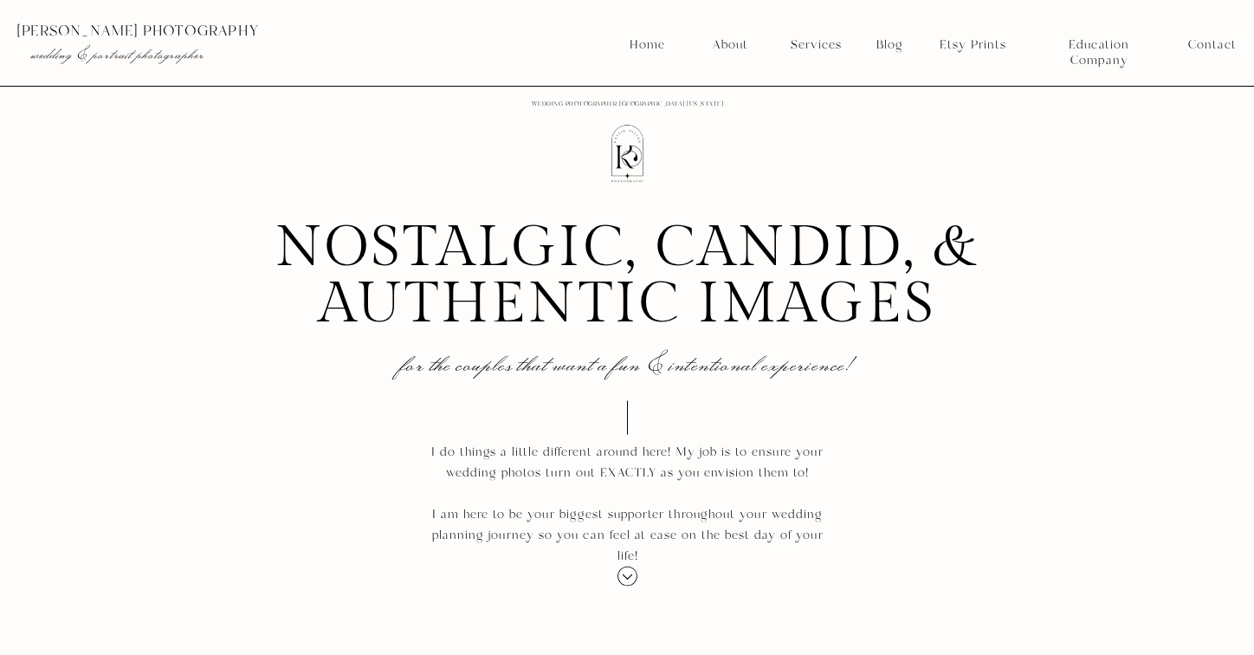
scroll to position [1819, 0]
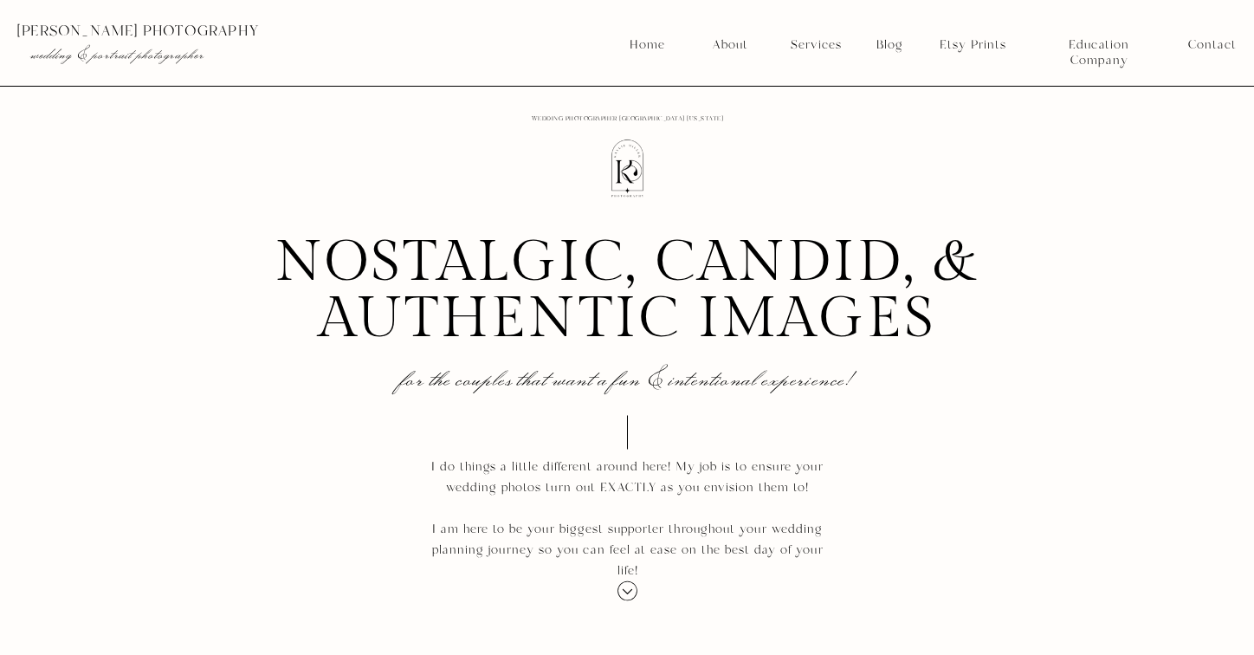
click at [802, 52] on nav "Services" at bounding box center [816, 45] width 64 height 16
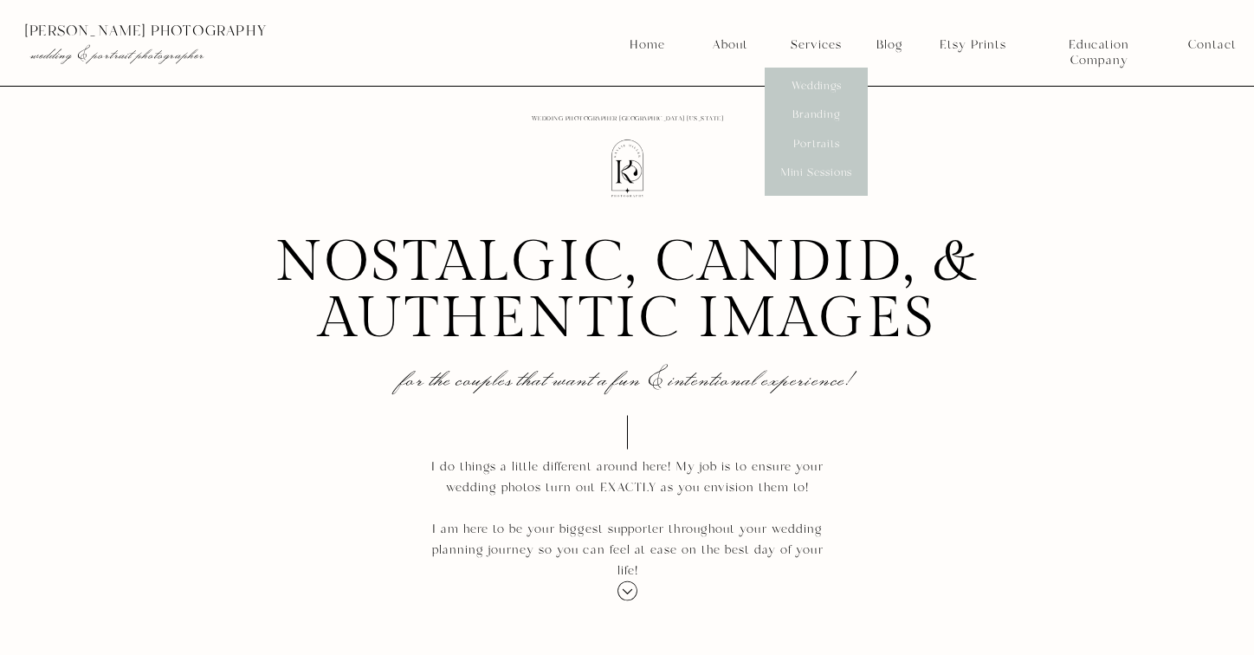
click at [794, 170] on nav "Mini Sessions" at bounding box center [816, 173] width 77 height 16
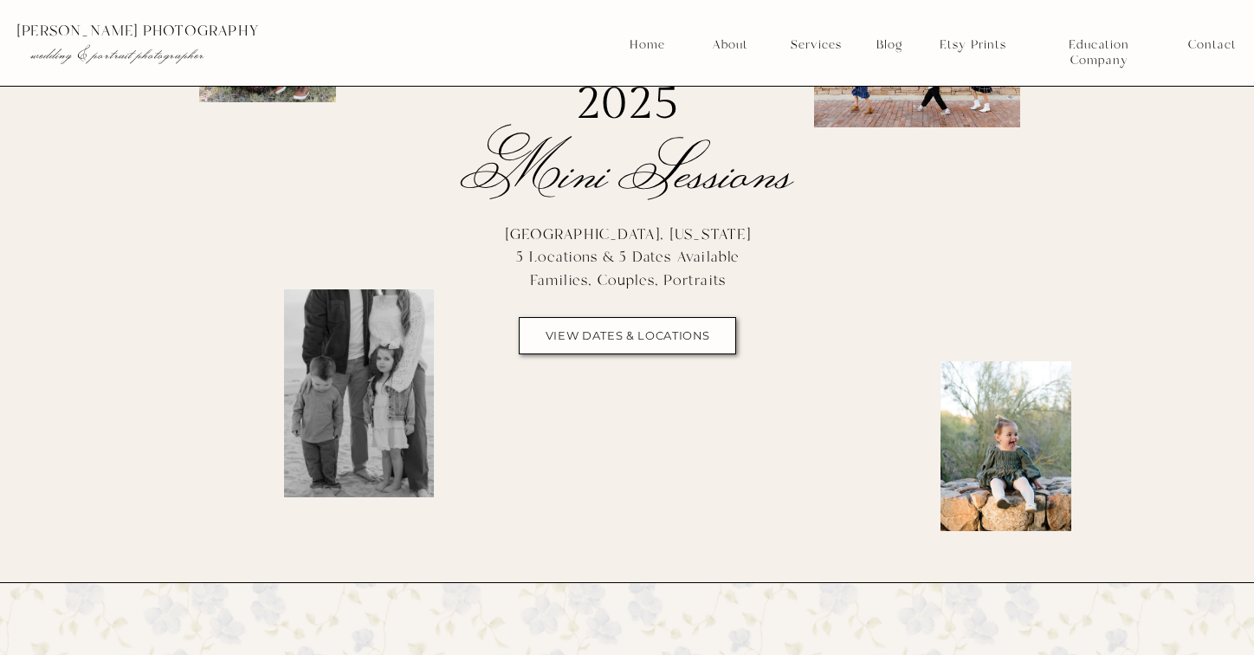
scroll to position [237, 0]
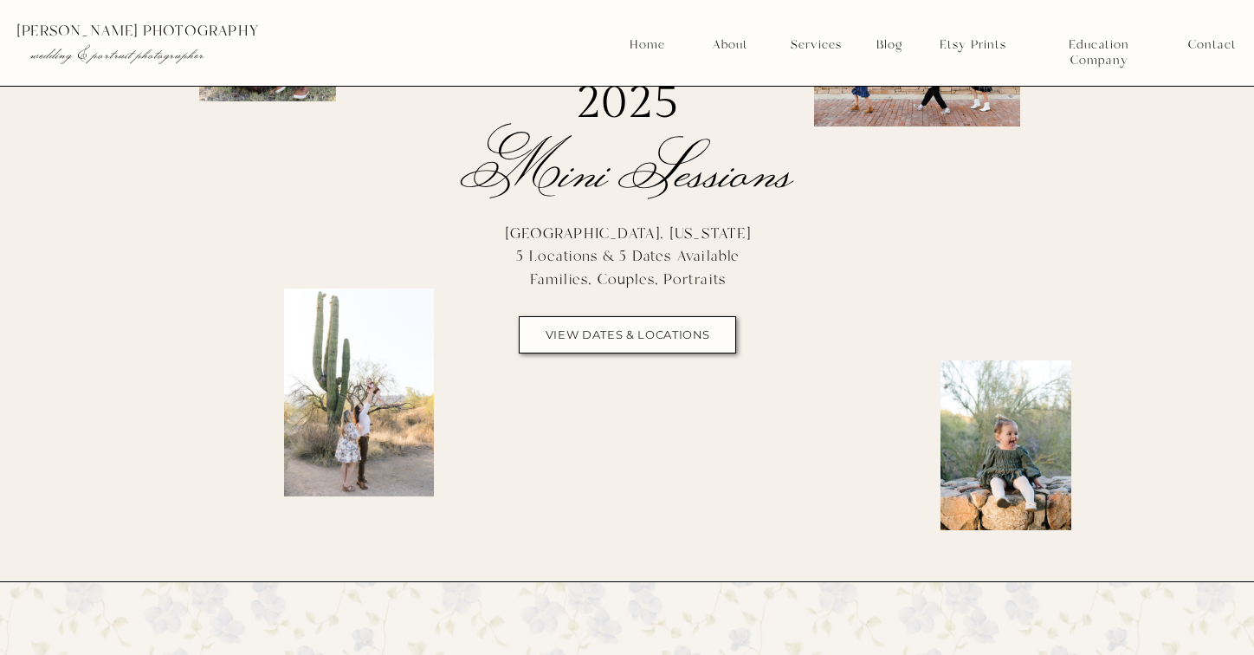
click at [682, 273] on p "[GEOGRAPHIC_DATA], [US_STATE] 5 Locations & 5 Dates Available Families, Couples…" at bounding box center [627, 258] width 261 height 70
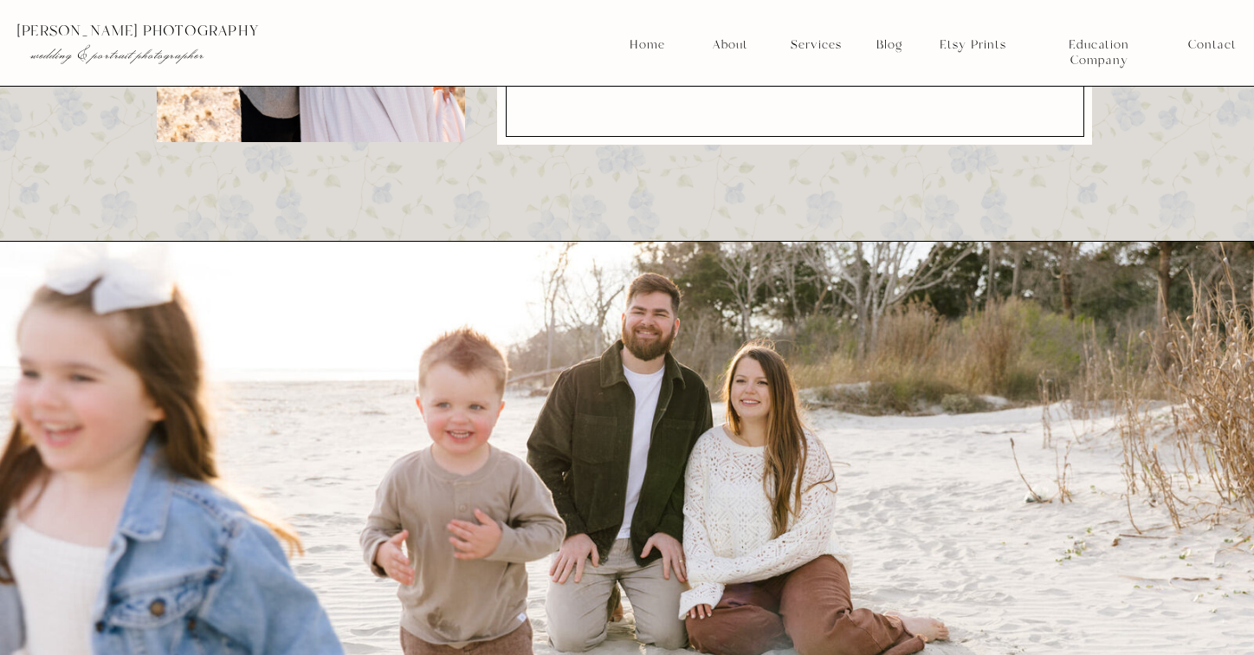
scroll to position [3300, 0]
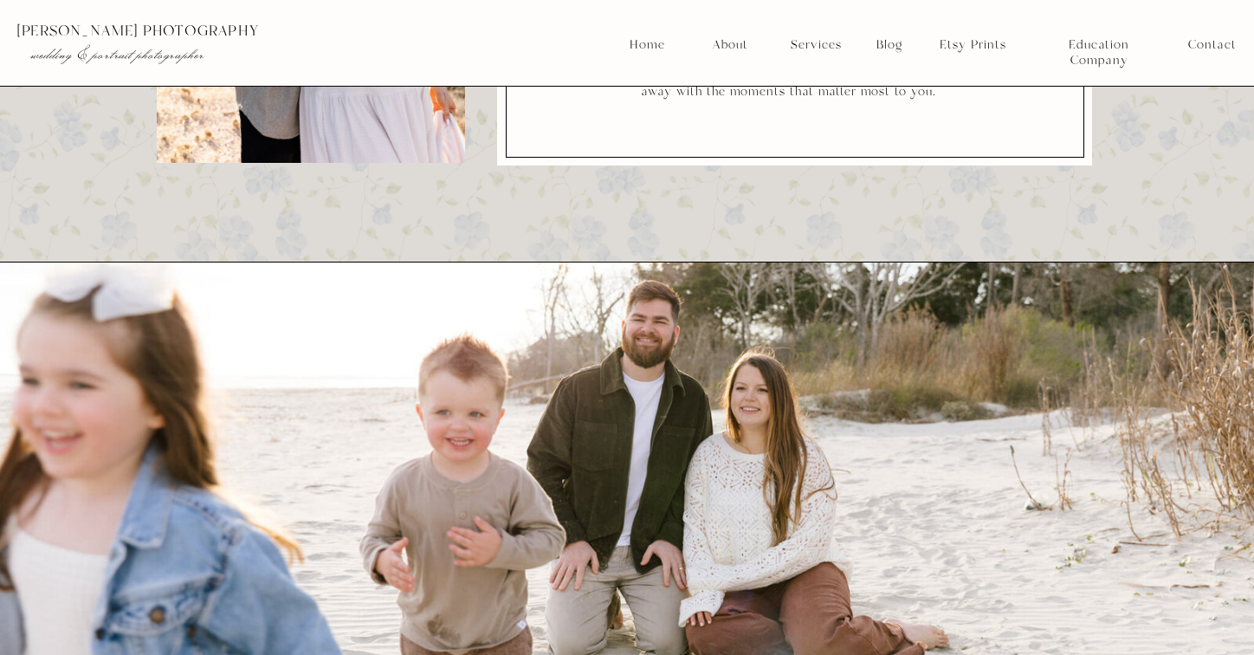
click at [730, 47] on nav "About" at bounding box center [729, 45] width 44 height 16
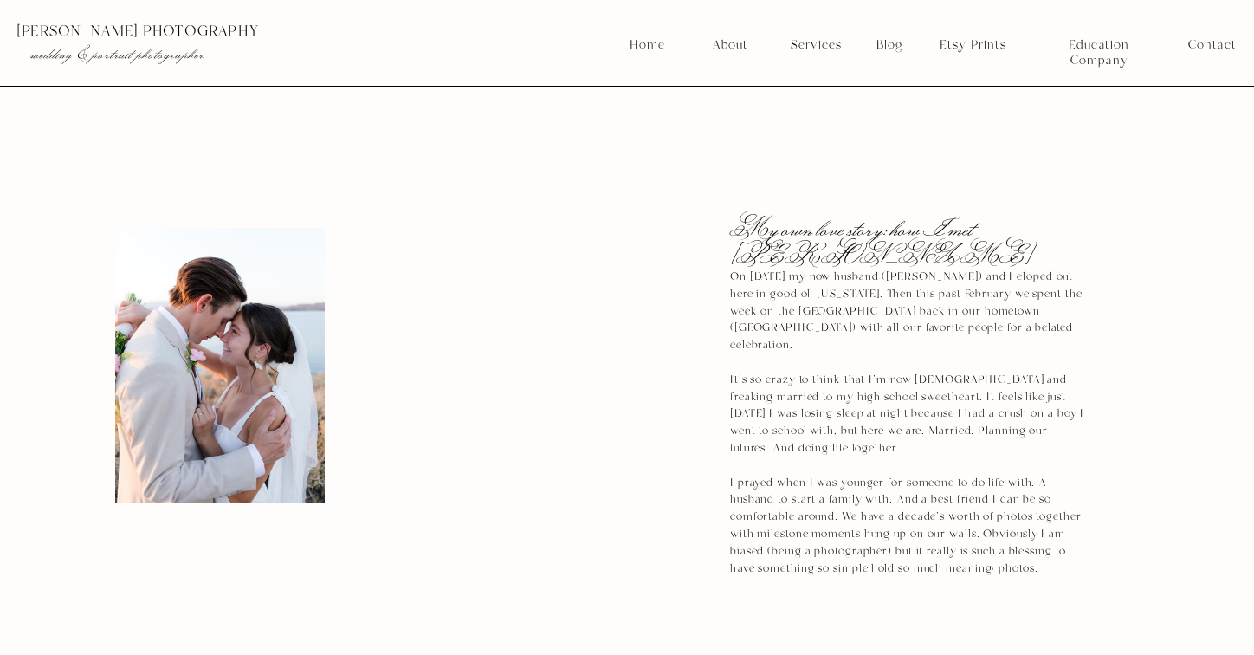
scroll to position [1712, 0]
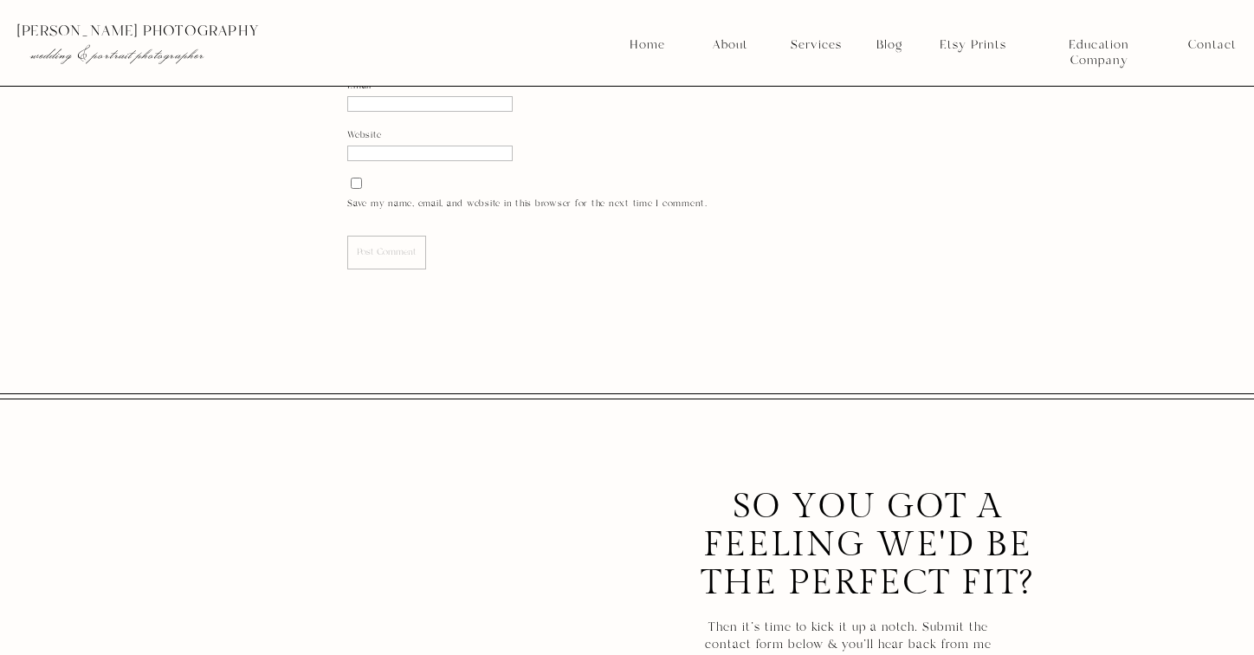
scroll to position [67437, 0]
